Goal: Task Accomplishment & Management: Manage account settings

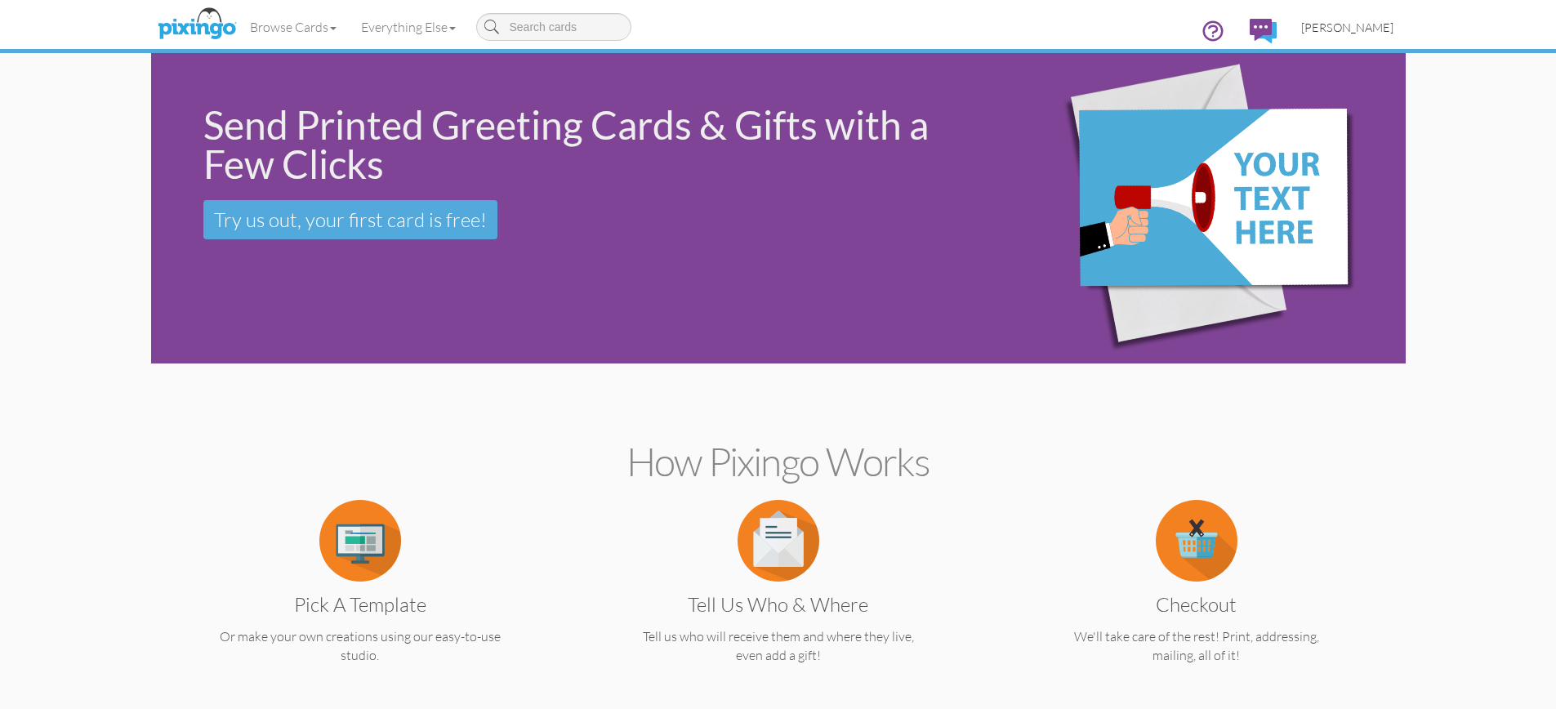
click at [1362, 24] on span "[PERSON_NAME]" at bounding box center [1347, 27] width 92 height 14
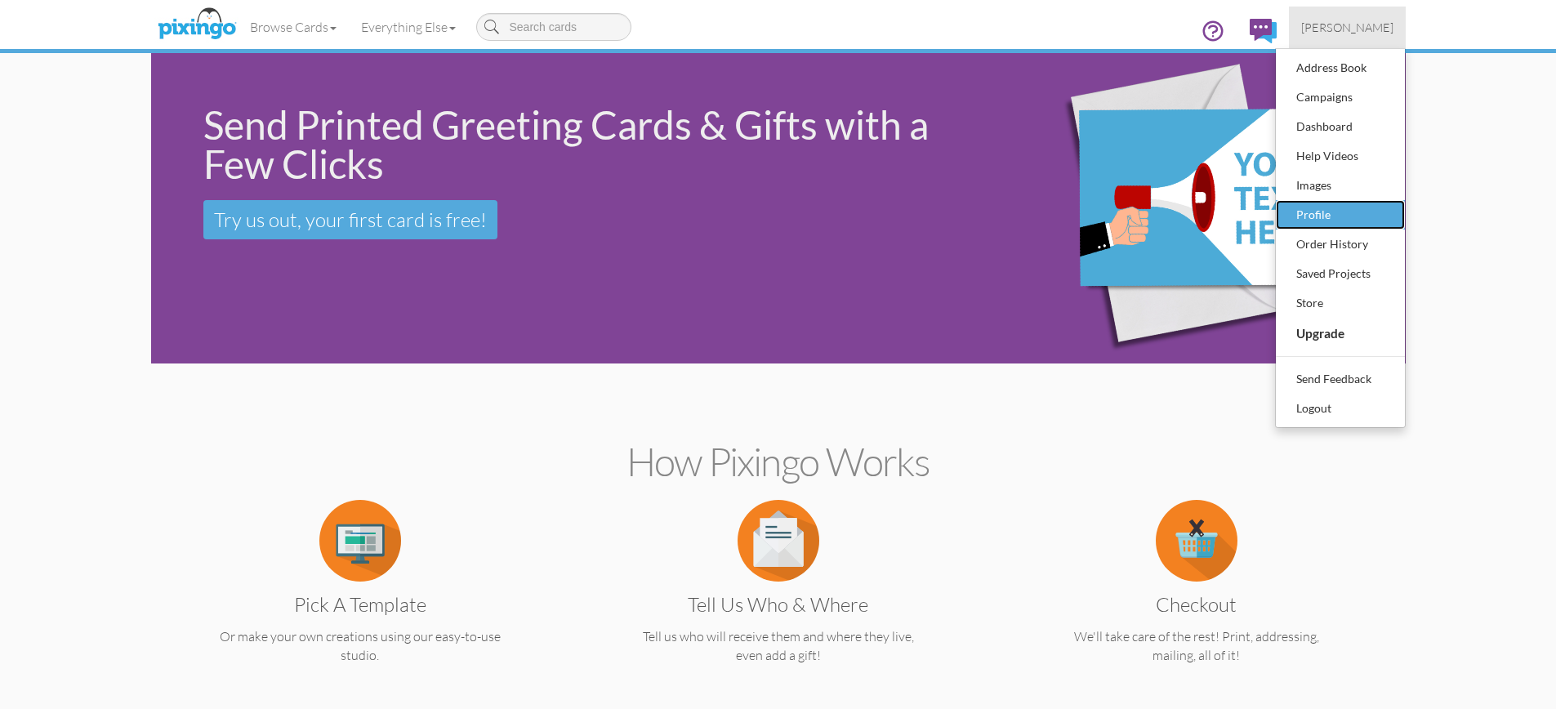
click at [1321, 213] on div "Profile" at bounding box center [1340, 215] width 96 height 25
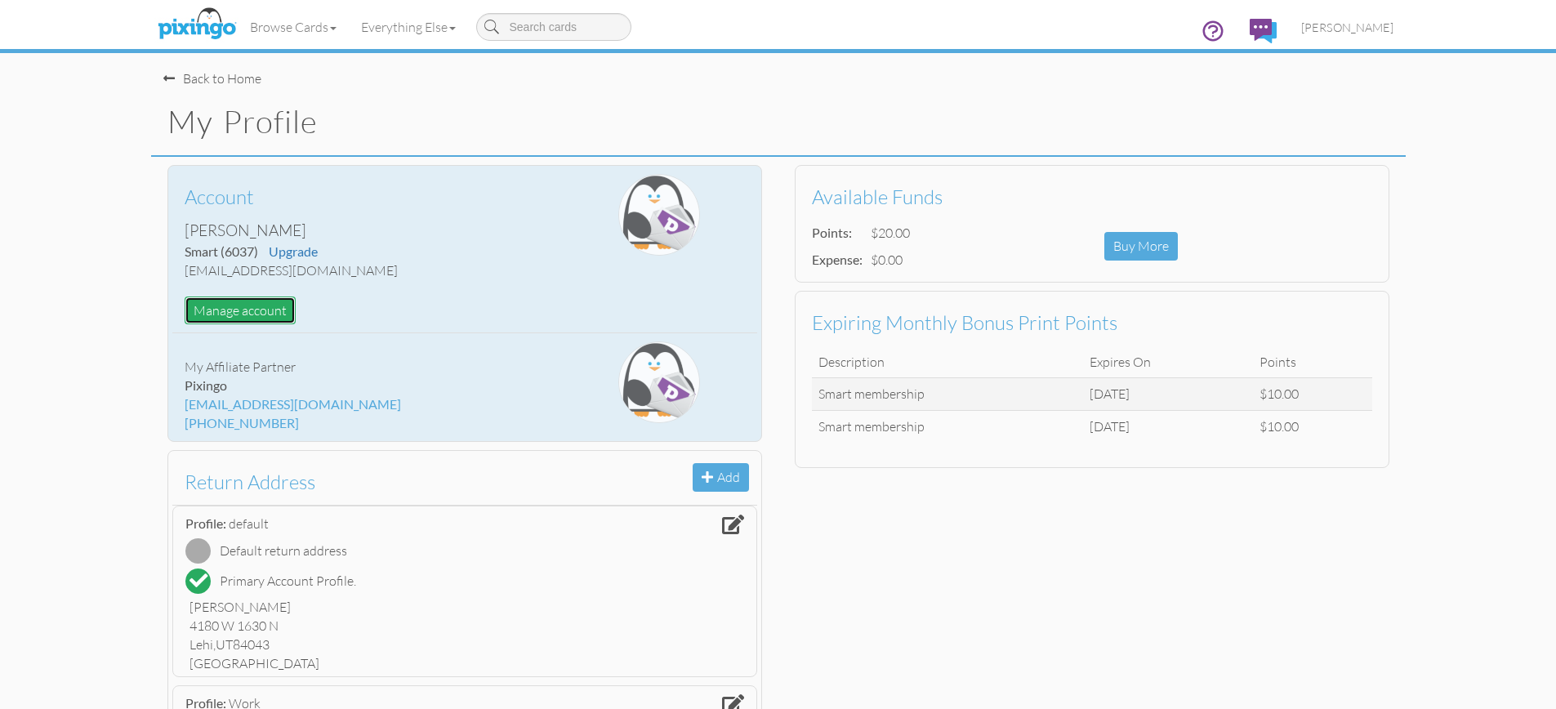
click at [235, 307] on button "Manage account" at bounding box center [240, 310] width 111 height 29
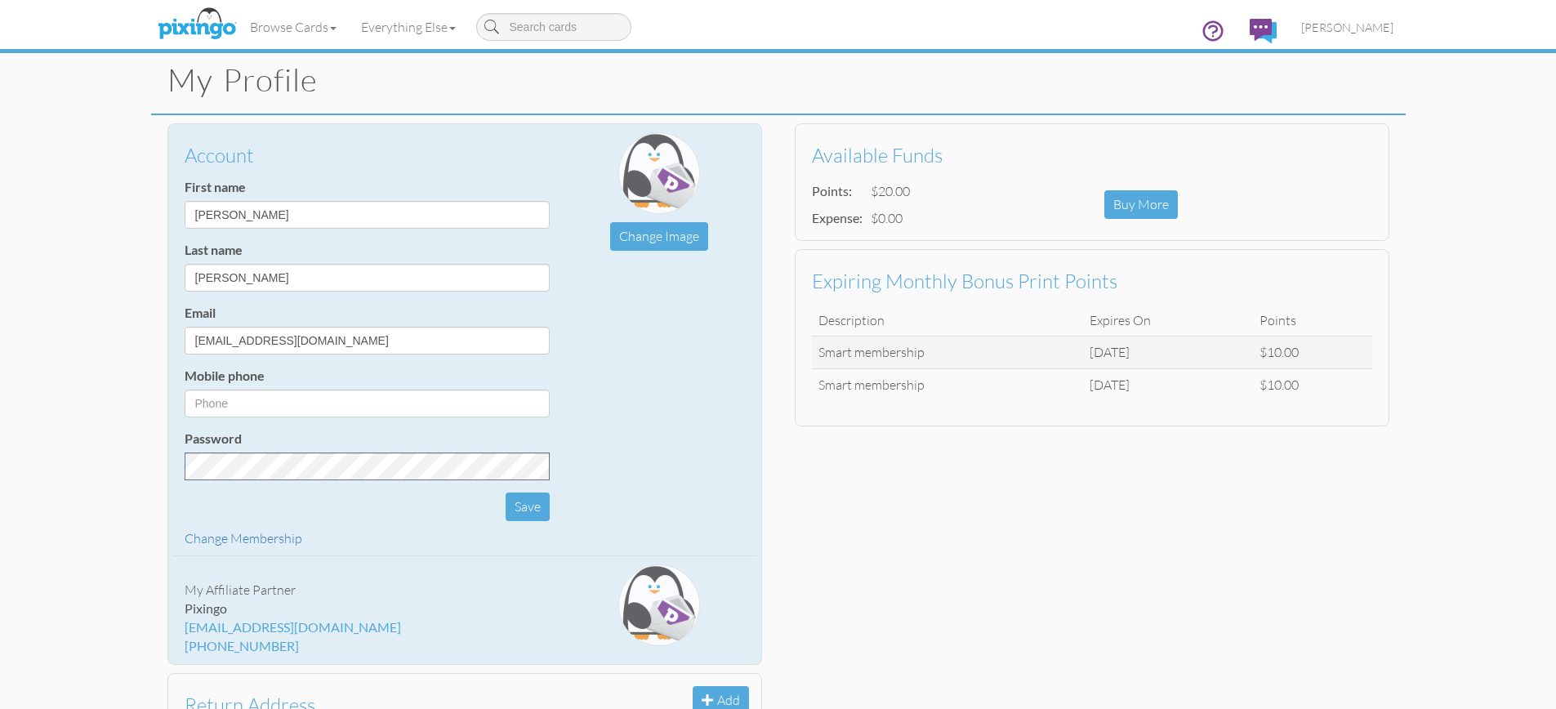
scroll to position [38, 0]
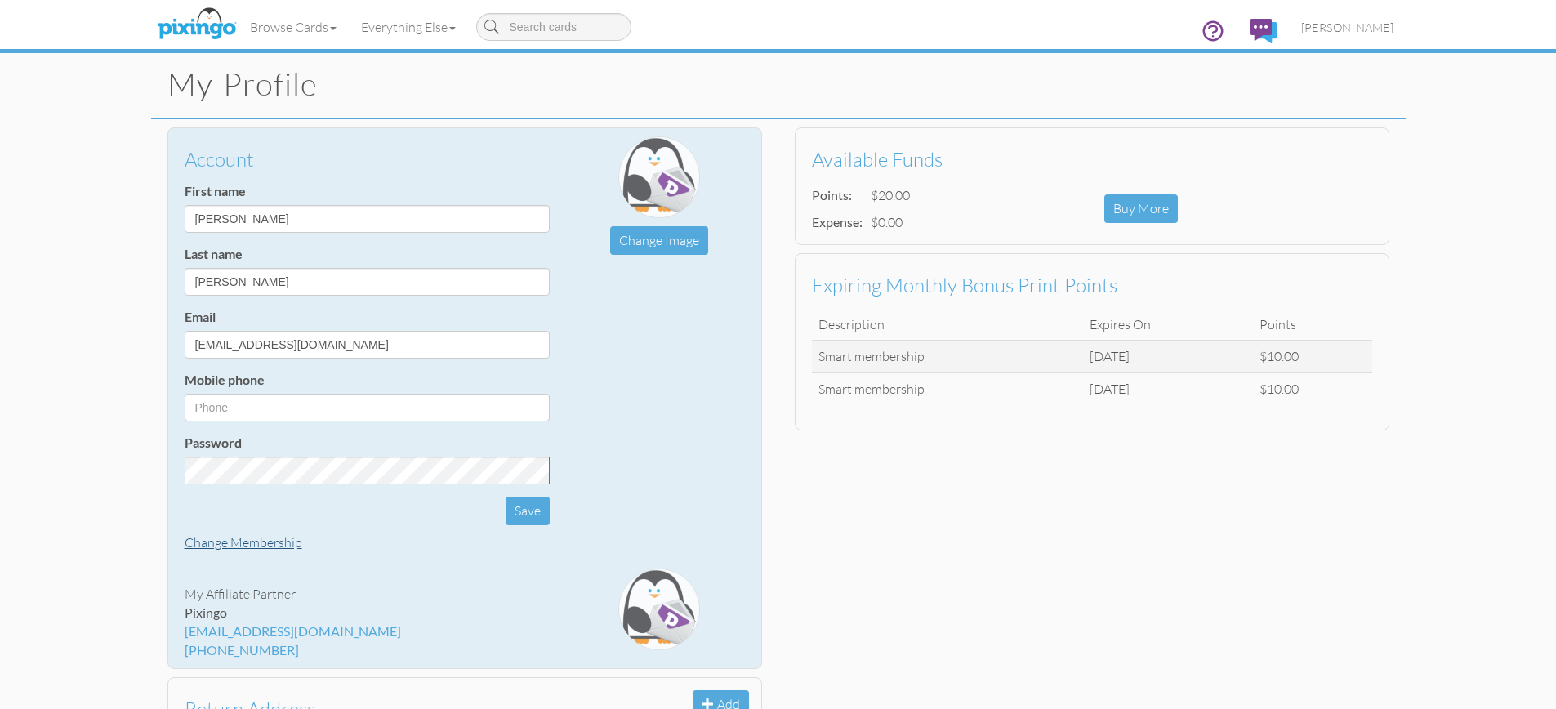
click at [254, 542] on link "Change Membership" at bounding box center [244, 542] width 118 height 16
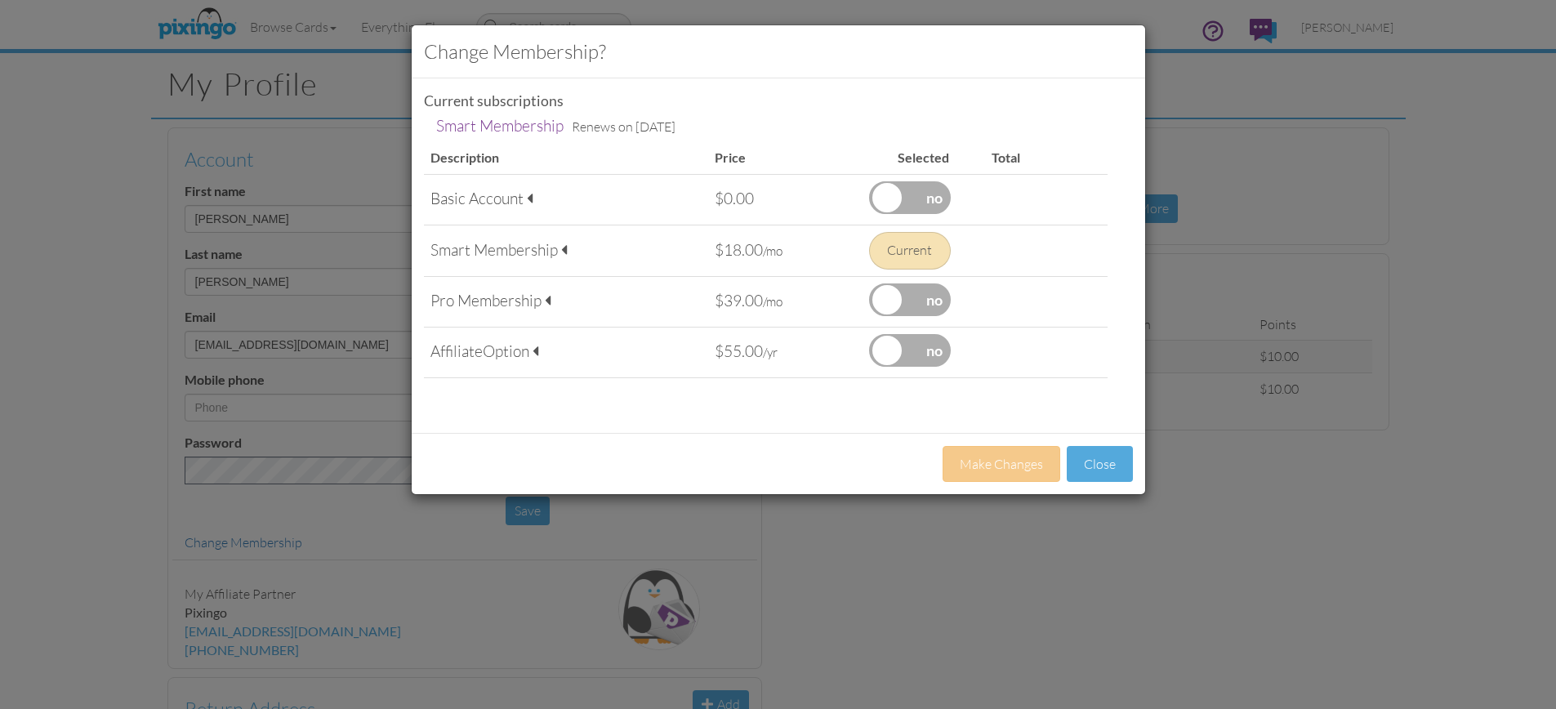
click at [914, 197] on label at bounding box center [910, 197] width 82 height 33
click at [0, 0] on input "checkbox" at bounding box center [0, 0] width 0 height 0
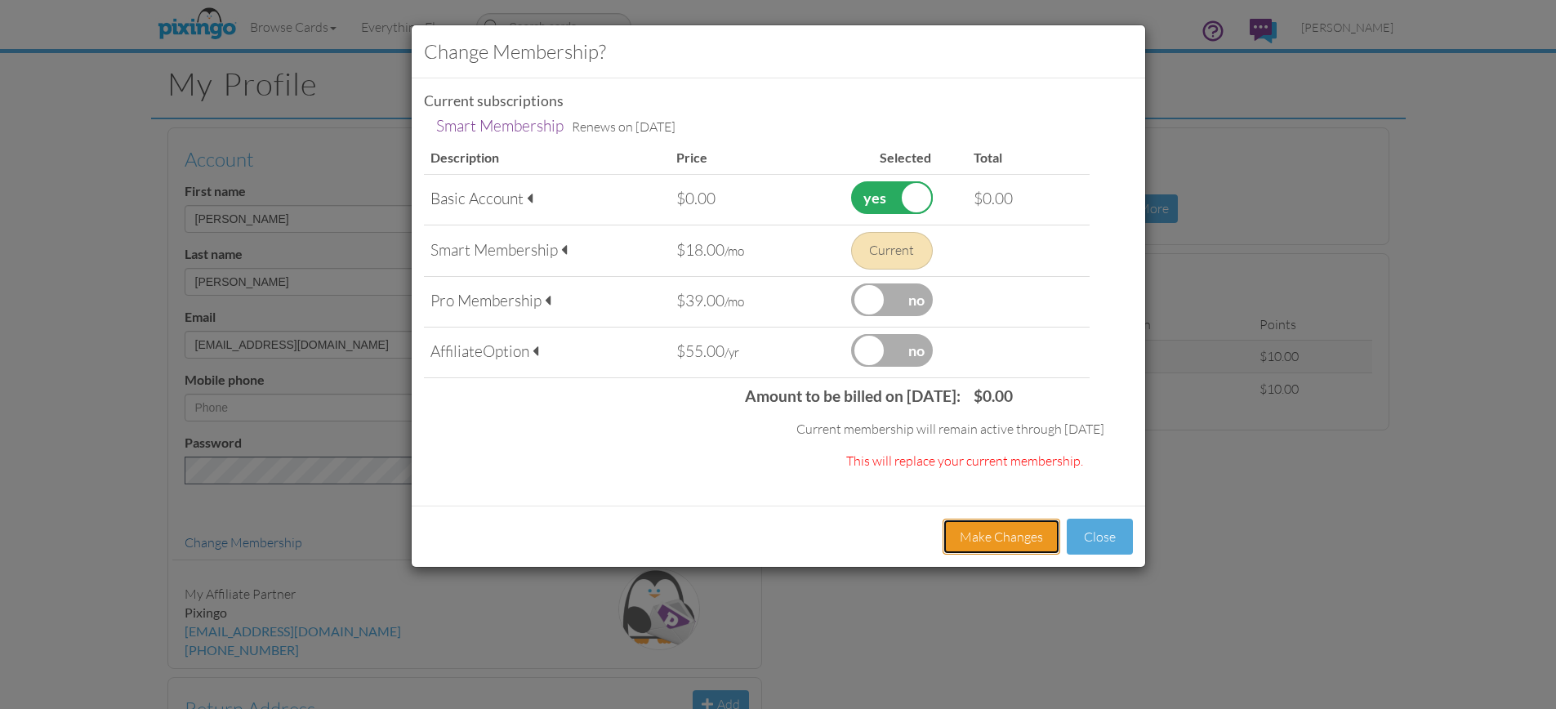
click at [1032, 535] on button "Make Changes" at bounding box center [1002, 537] width 118 height 37
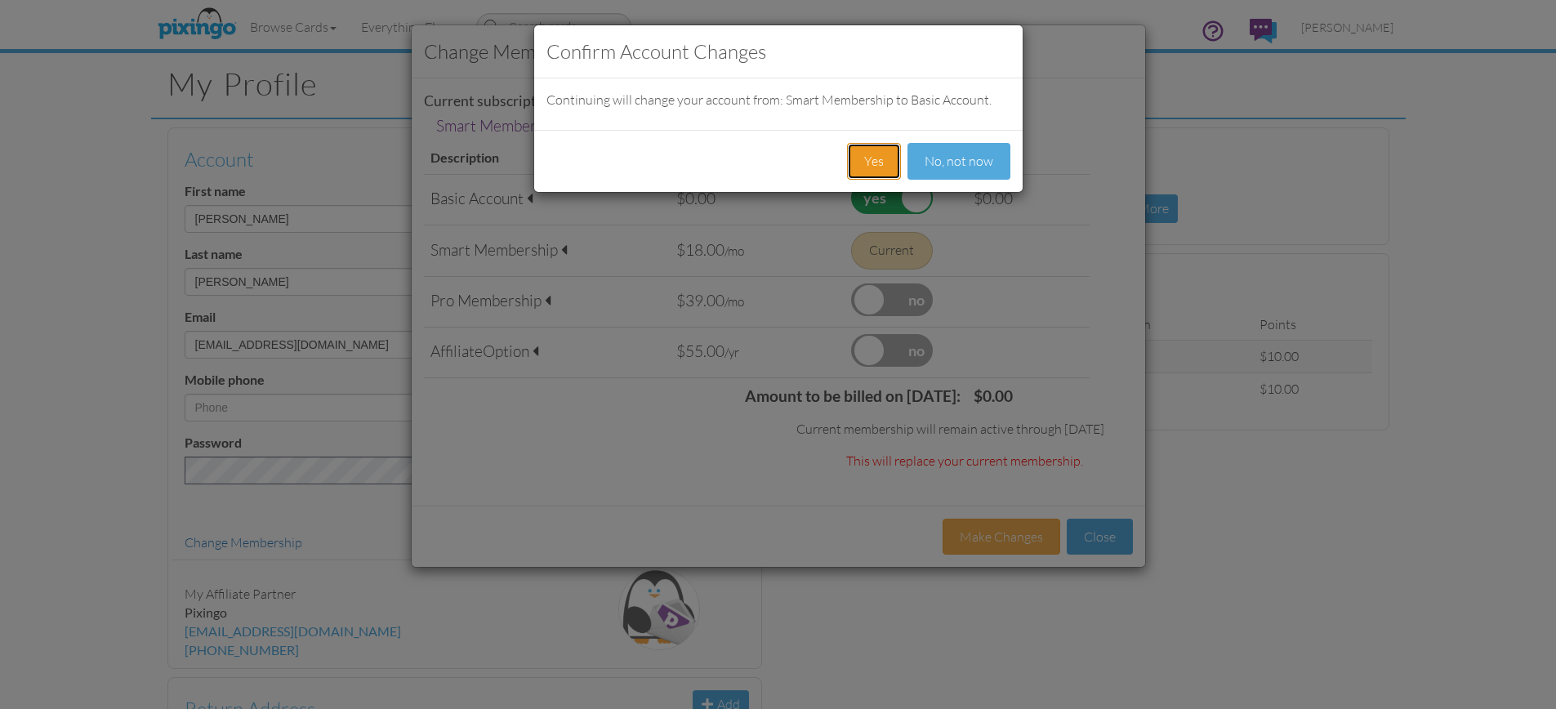
click at [858, 167] on button "Yes" at bounding box center [874, 161] width 54 height 37
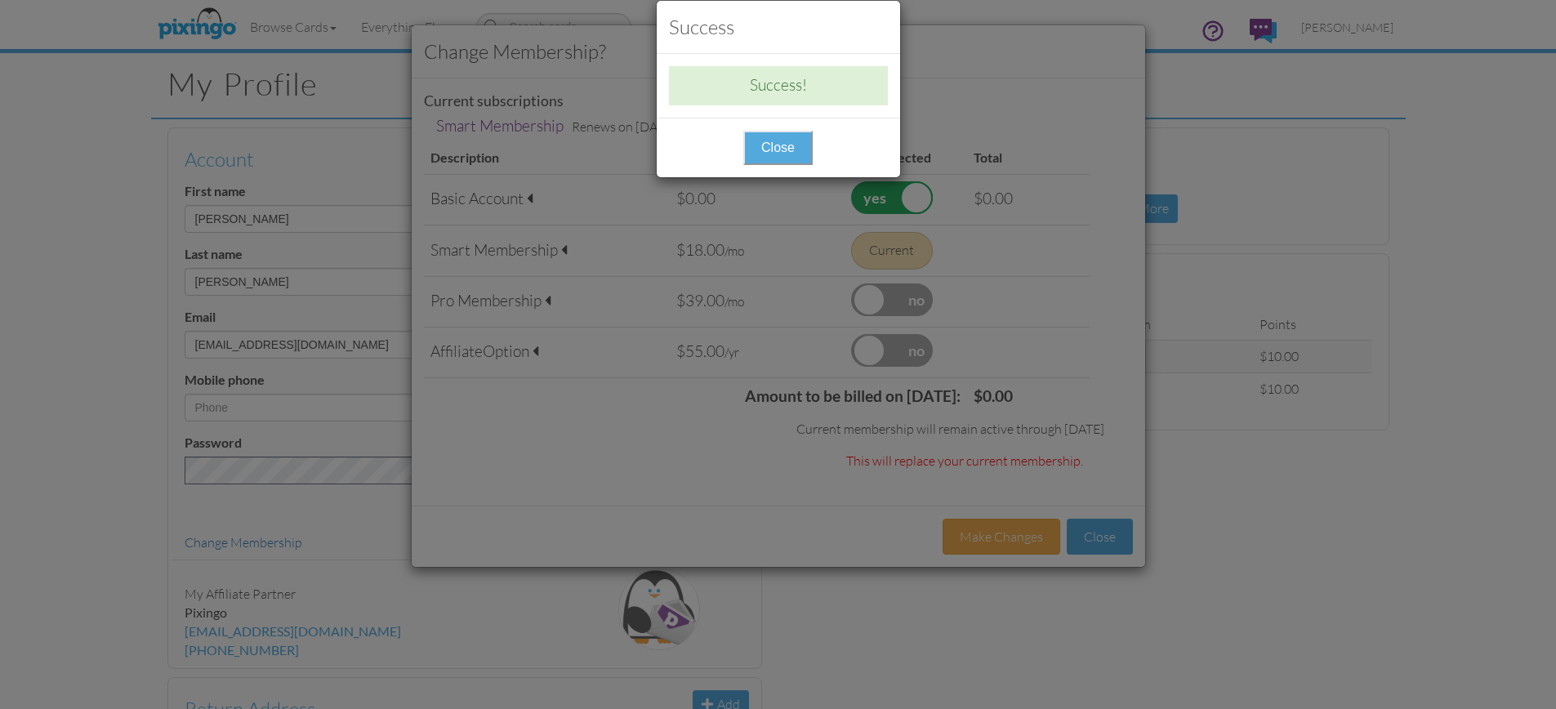
click at [781, 142] on button "Close" at bounding box center [777, 148] width 69 height 34
